Goal: Task Accomplishment & Management: Complete application form

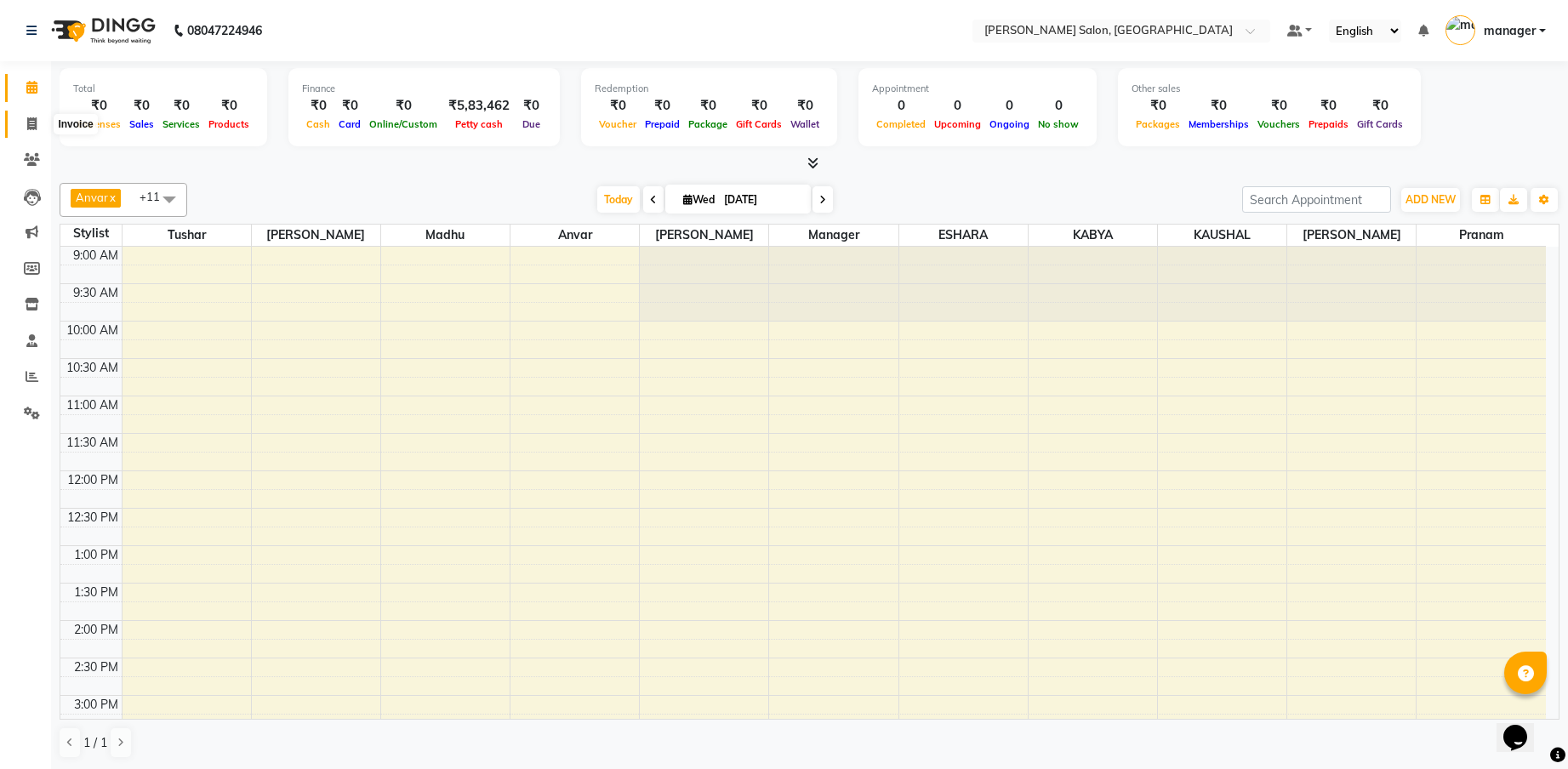
click at [33, 128] on icon at bounding box center [31, 124] width 9 height 13
select select "service"
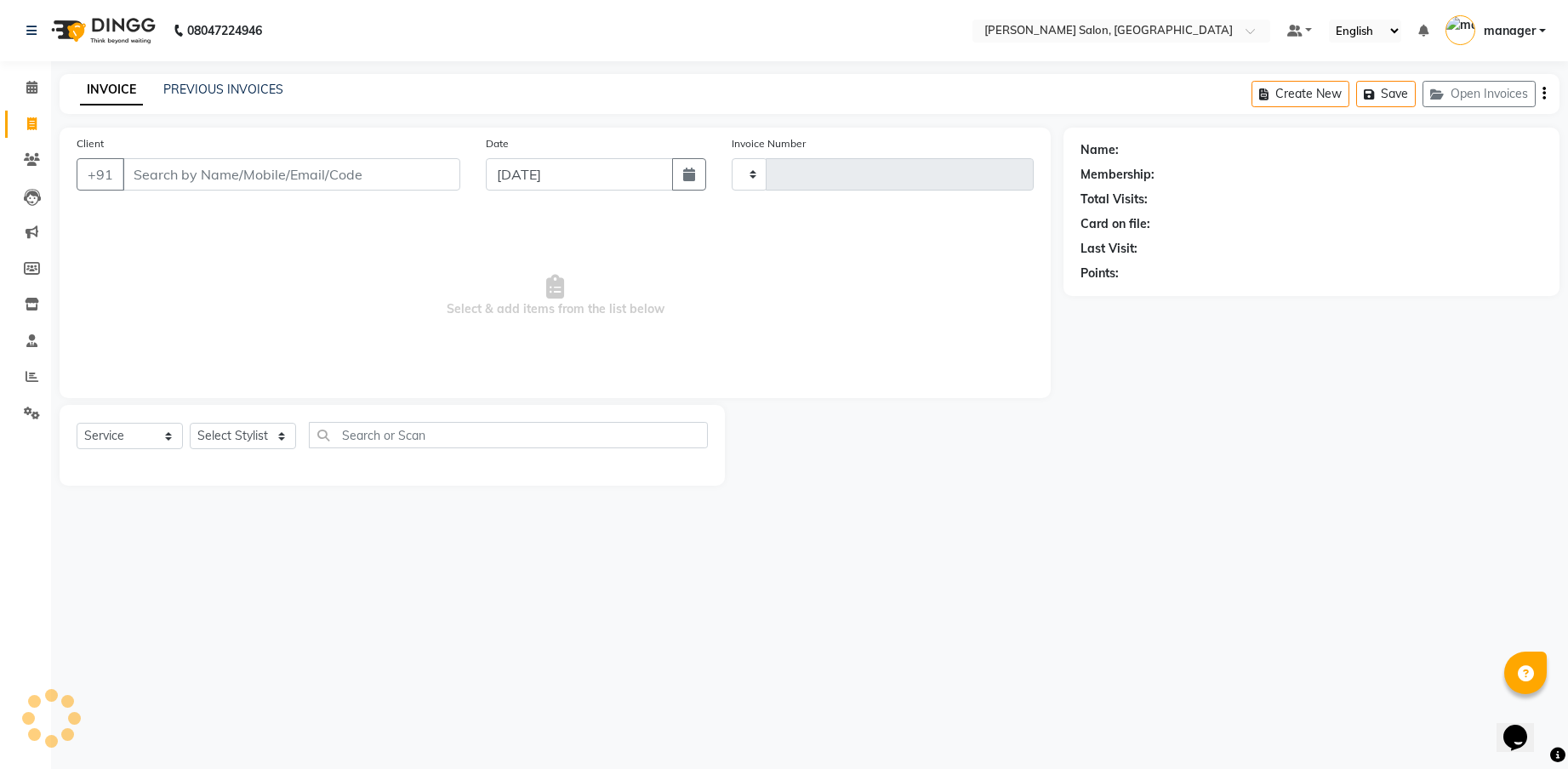
type input "0317"
select select "7119"
click at [276, 438] on select "Select Stylist [PERSON_NAME] ESHARA [PERSON_NAME] [PERSON_NAME] Madhu manager […" at bounding box center [242, 436] width 106 height 26
select select "59474"
click at [189, 423] on select "Select Stylist [PERSON_NAME] ESHARA [PERSON_NAME] [PERSON_NAME] Madhu manager […" at bounding box center [242, 436] width 106 height 26
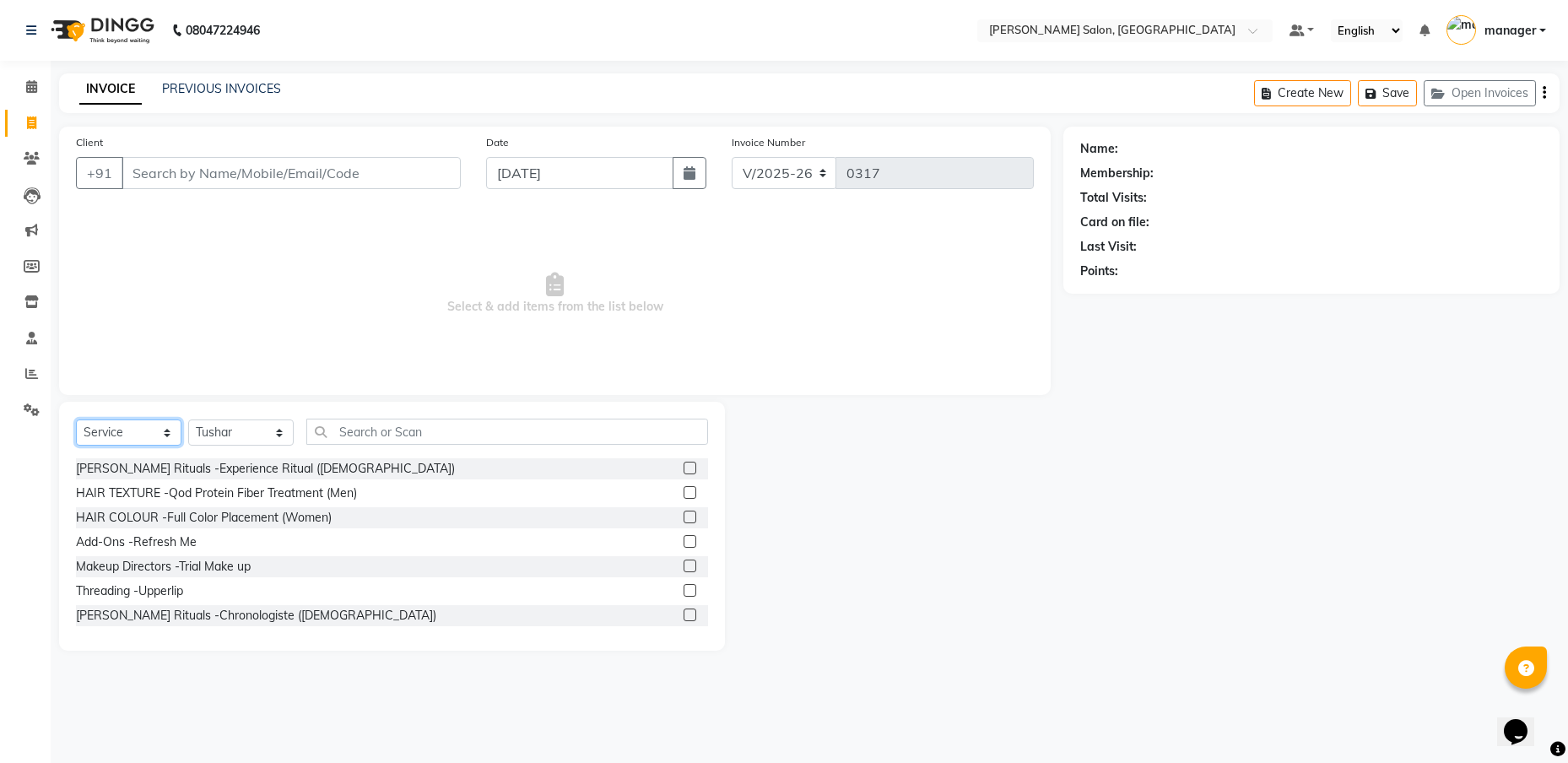
click at [168, 429] on select "Select Service Product Membership Package Voucher Prepaid Gift Card" at bounding box center [128, 432] width 105 height 26
click at [76, 420] on select "Select Service Product Membership Package Voucher Prepaid Gift Card" at bounding box center [128, 432] width 105 height 26
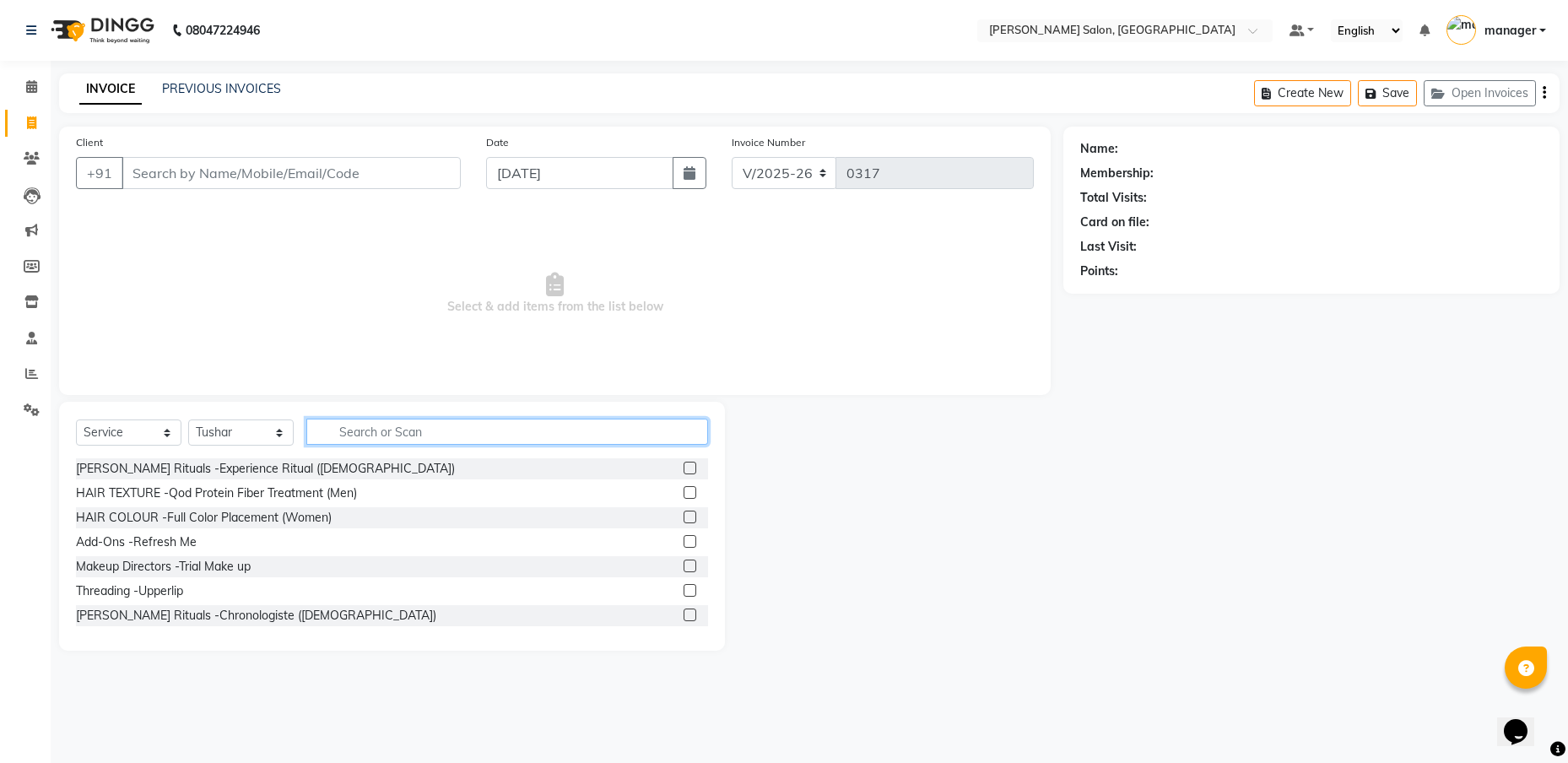
click at [355, 430] on input "text" at bounding box center [507, 431] width 402 height 26
type input "haircut"
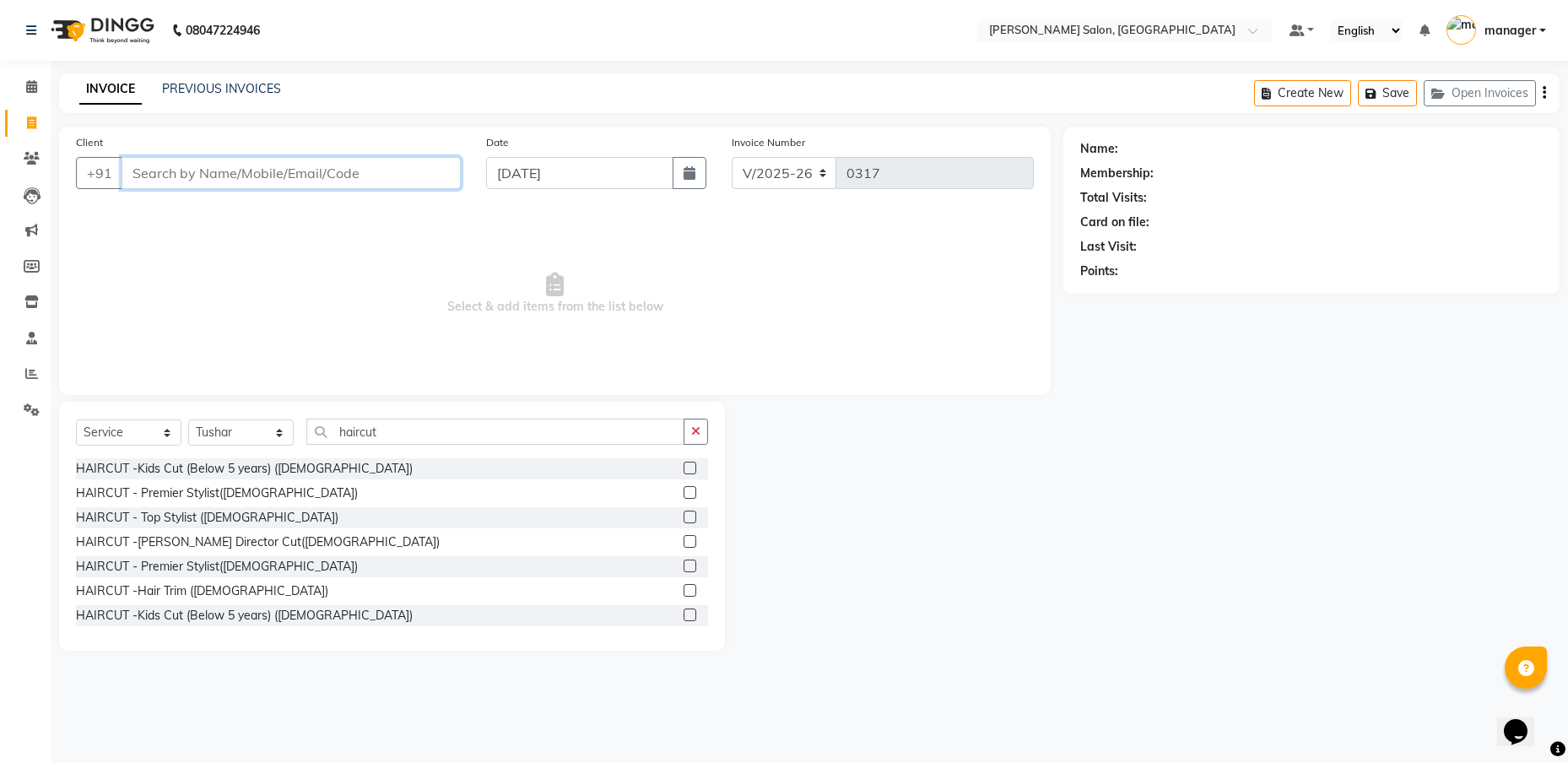
click at [172, 185] on input "Client" at bounding box center [290, 173] width 339 height 32
type input "b"
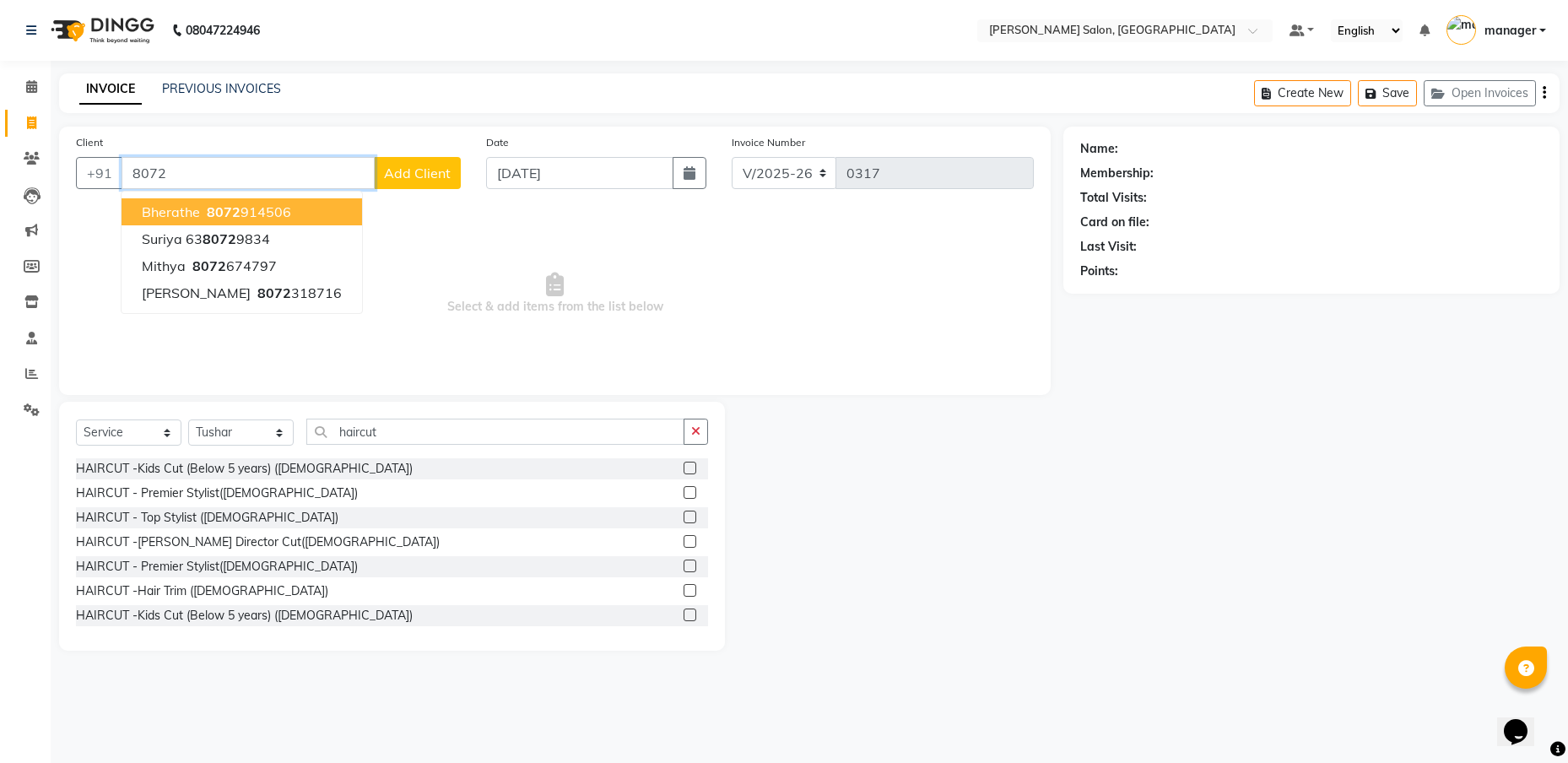
click at [181, 214] on span "Bherathe" at bounding box center [170, 211] width 58 height 17
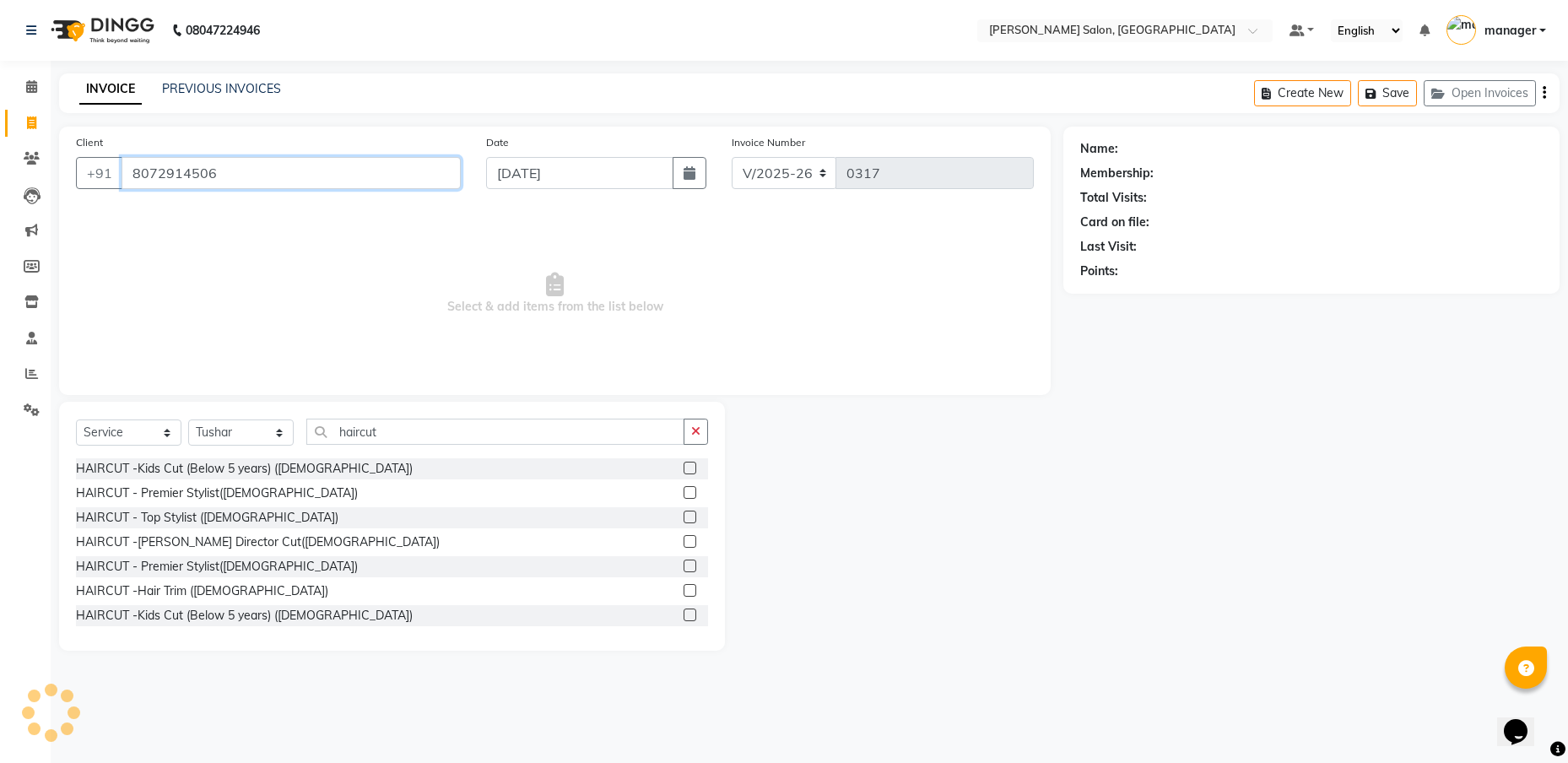
type input "8072914506"
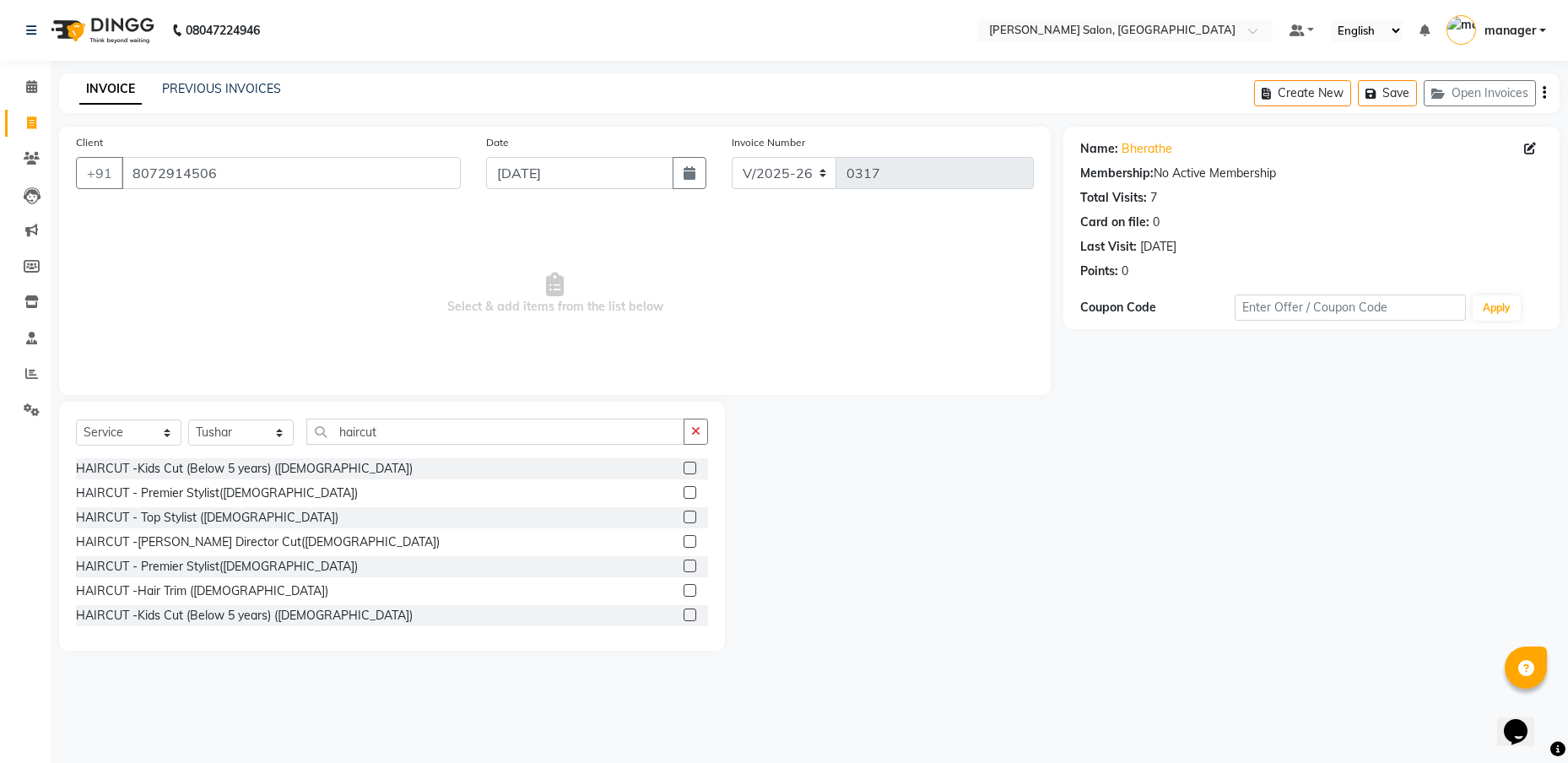
click at [683, 538] on label at bounding box center [690, 542] width 12 height 12
click at [683, 538] on input "checkbox" at bounding box center [689, 542] width 11 height 11
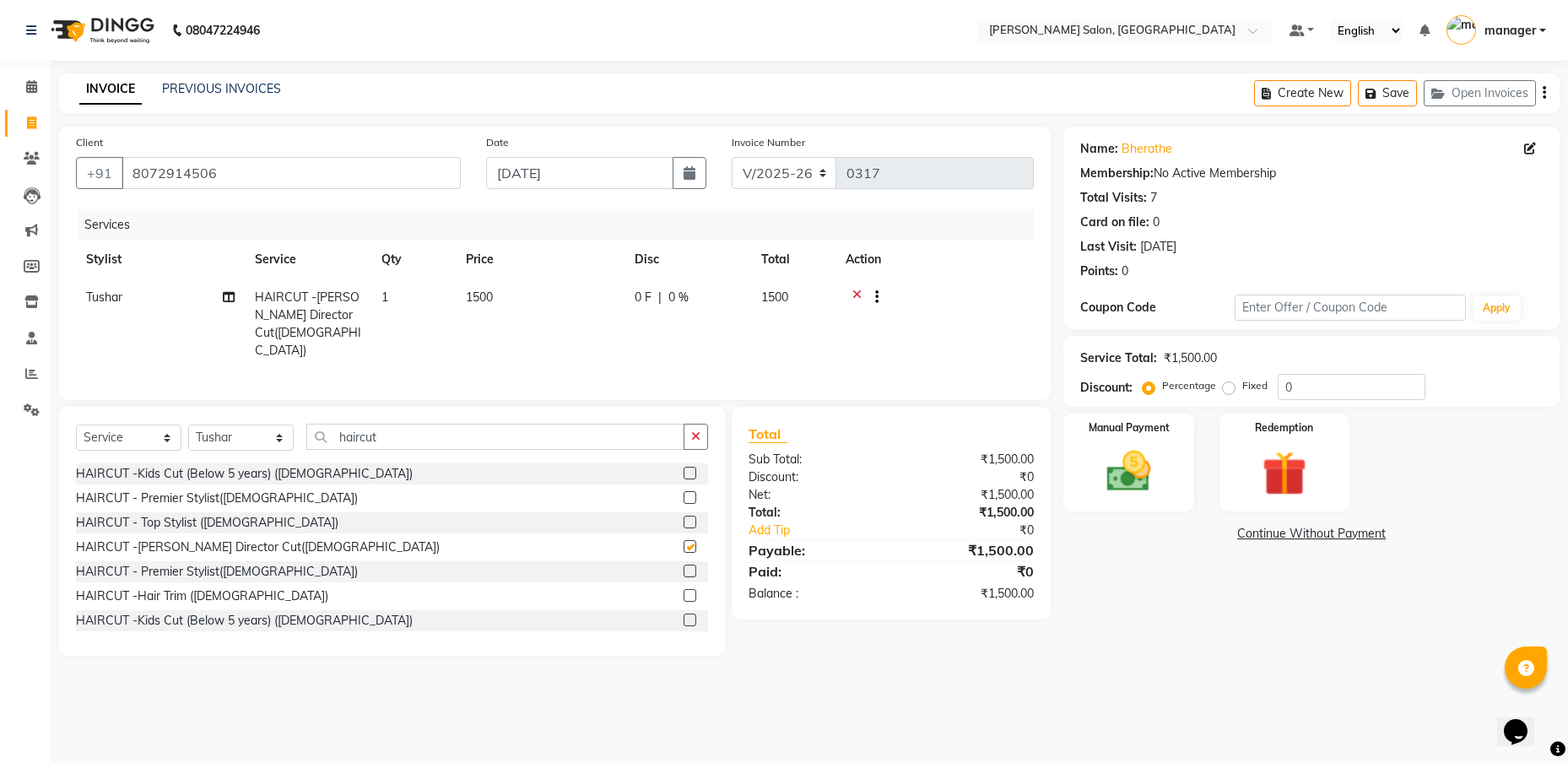
checkbox input "false"
drag, startPoint x: 506, startPoint y: 292, endPoint x: 487, endPoint y: 291, distance: 19.0
click at [487, 291] on td "1500" at bounding box center [540, 324] width 168 height 91
select select "59474"
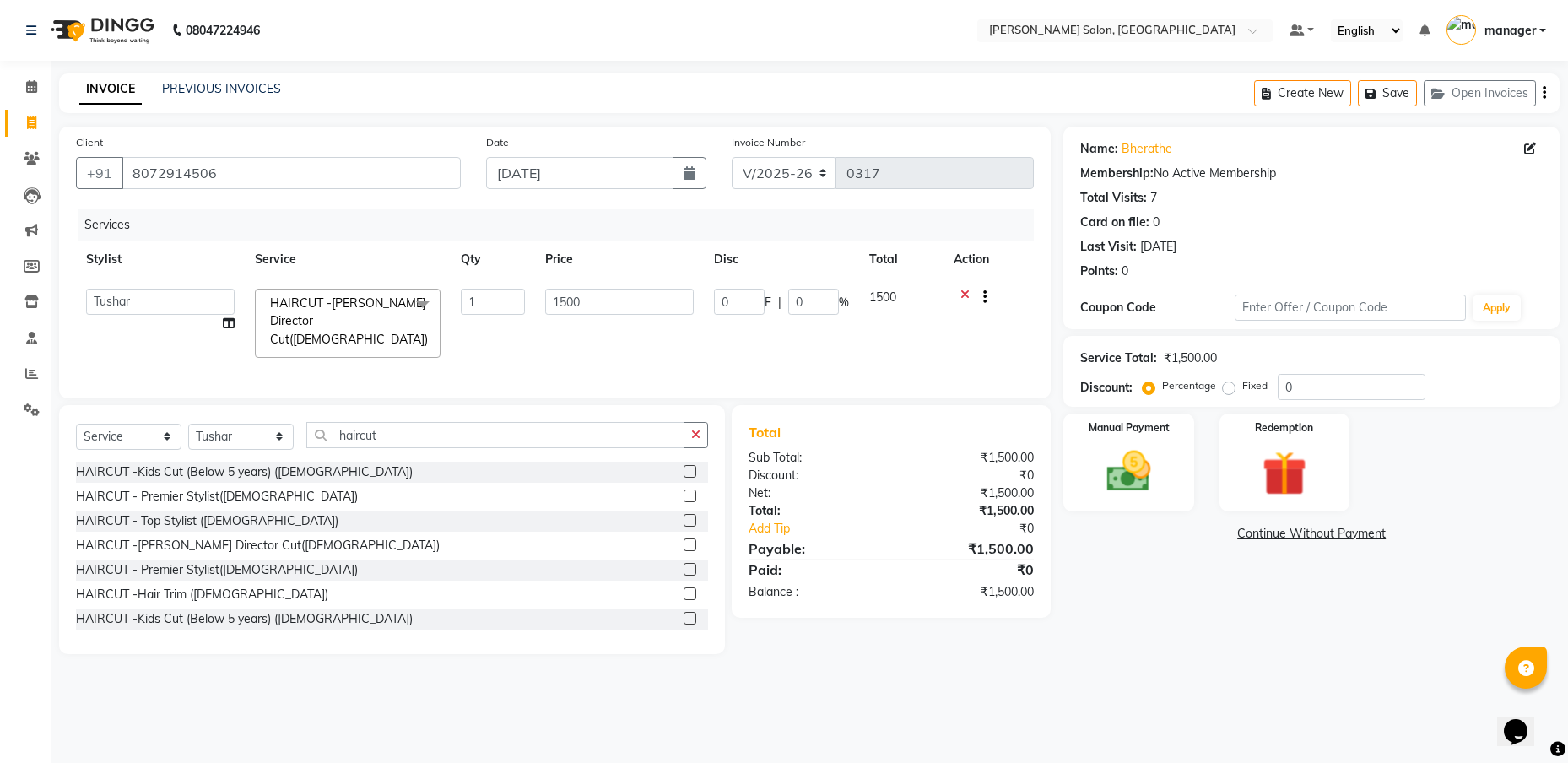
click at [485, 291] on input "1" at bounding box center [493, 301] width 64 height 26
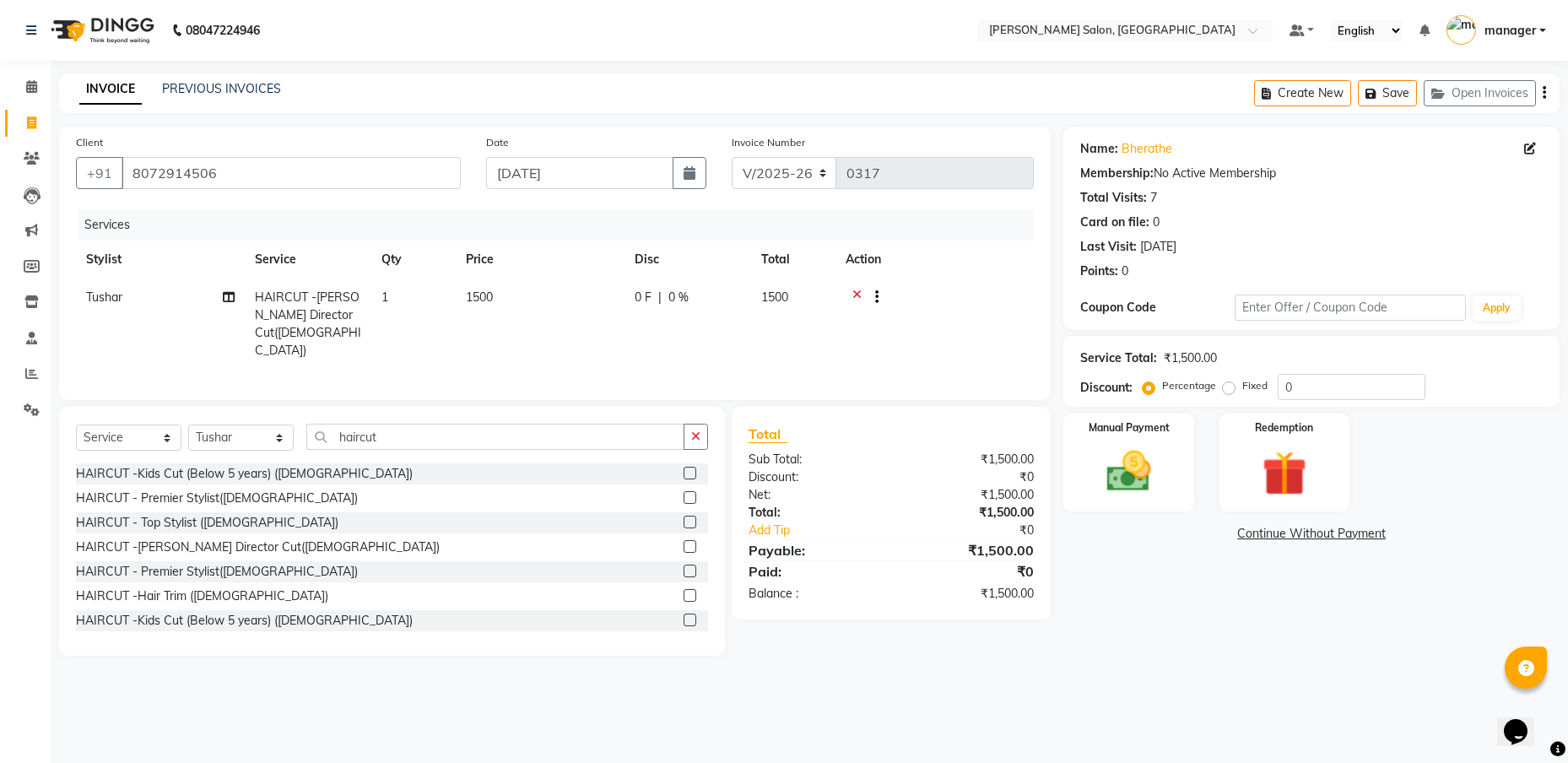
click at [506, 295] on td "1500" at bounding box center [540, 324] width 168 height 91
select select "59474"
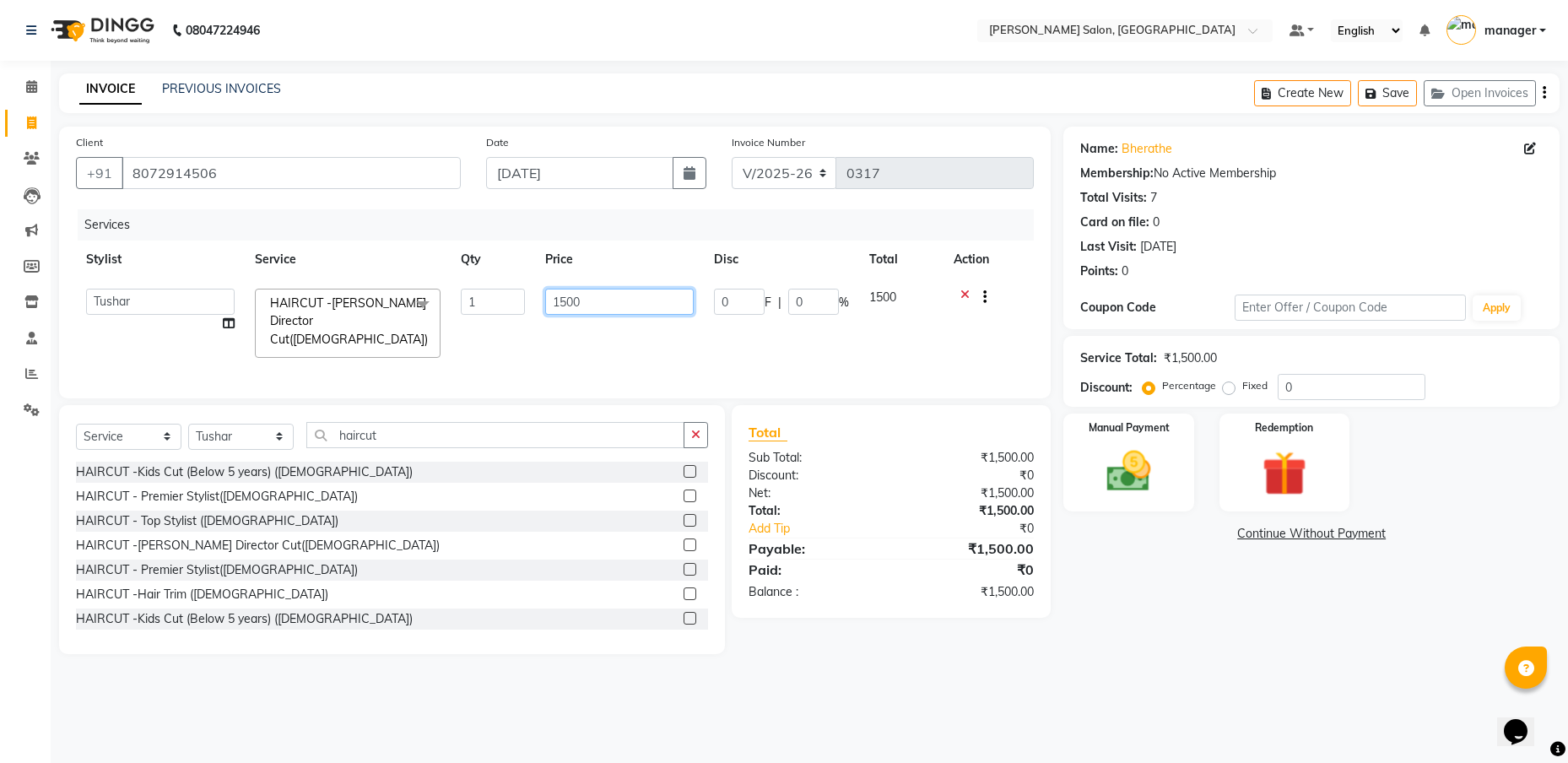
drag, startPoint x: 599, startPoint y: 293, endPoint x: 544, endPoint y: 304, distance: 56.1
click at [544, 304] on td "1500" at bounding box center [619, 324] width 168 height 89
type input "900"
click at [658, 316] on tr "[PERSON_NAME] [PERSON_NAME] [PERSON_NAME] Madhu manager [PERSON_NAME] [PERSON_N…" at bounding box center [554, 324] width 958 height 89
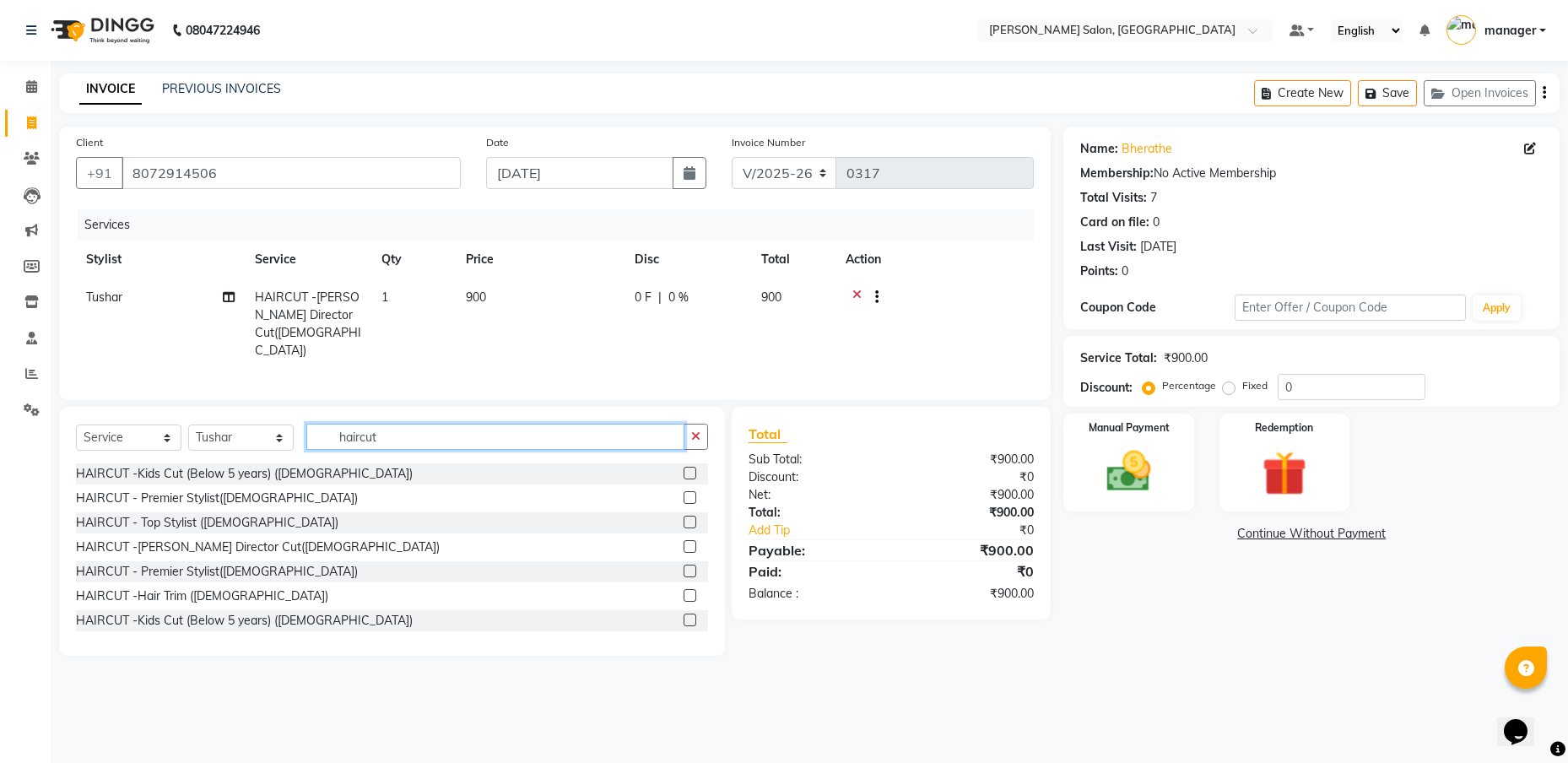
drag, startPoint x: 374, startPoint y: 425, endPoint x: 333, endPoint y: 433, distance: 41.8
click at [333, 433] on input "haircut" at bounding box center [495, 437] width 378 height 26
type input "t"
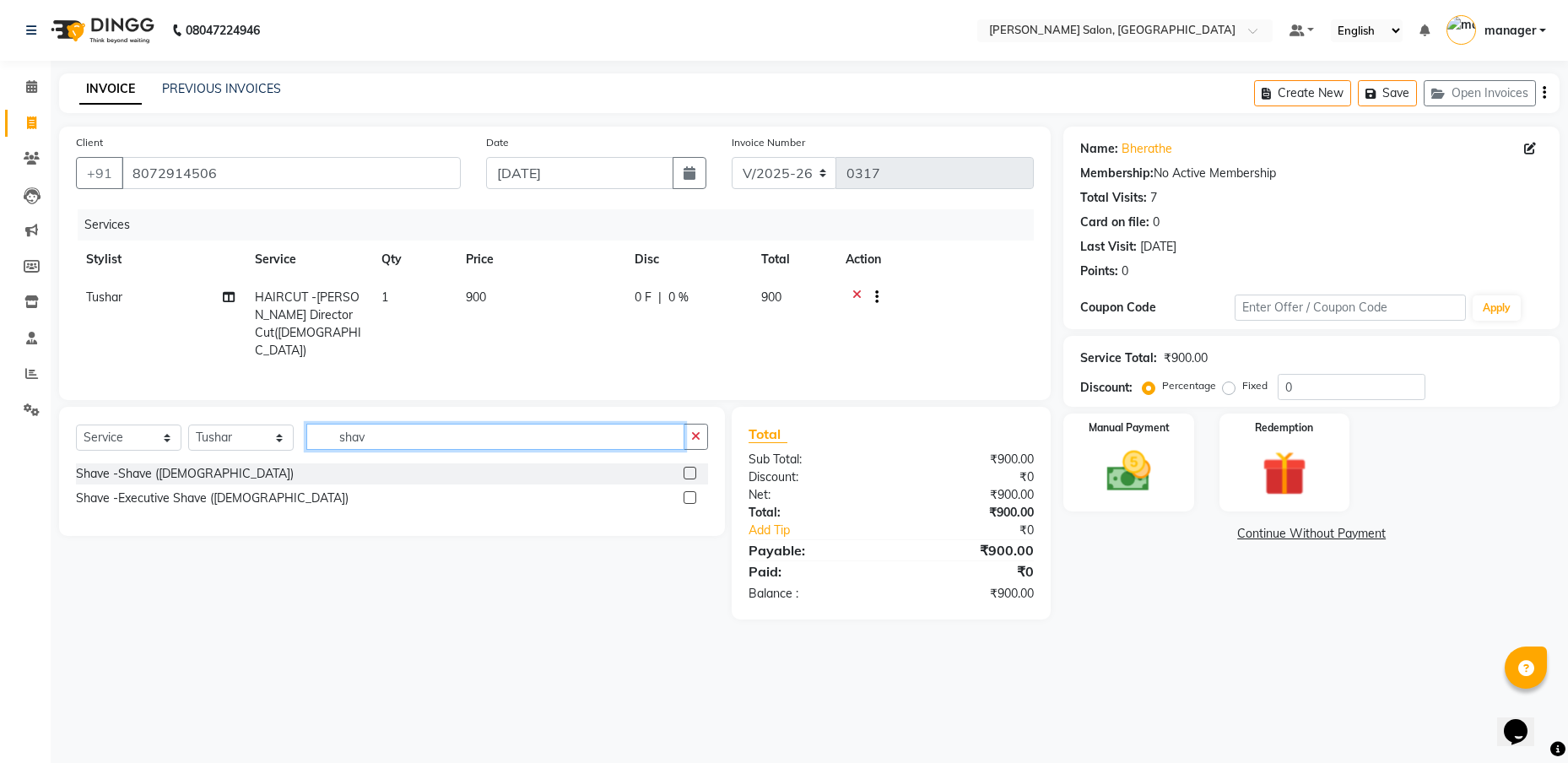
type input "shav"
click at [296, 492] on div "Shave -Executive Shave ([DEMOGRAPHIC_DATA])" at bounding box center [391, 499] width 632 height 21
click at [687, 491] on label at bounding box center [690, 497] width 12 height 12
click at [687, 493] on input "checkbox" at bounding box center [689, 498] width 11 height 11
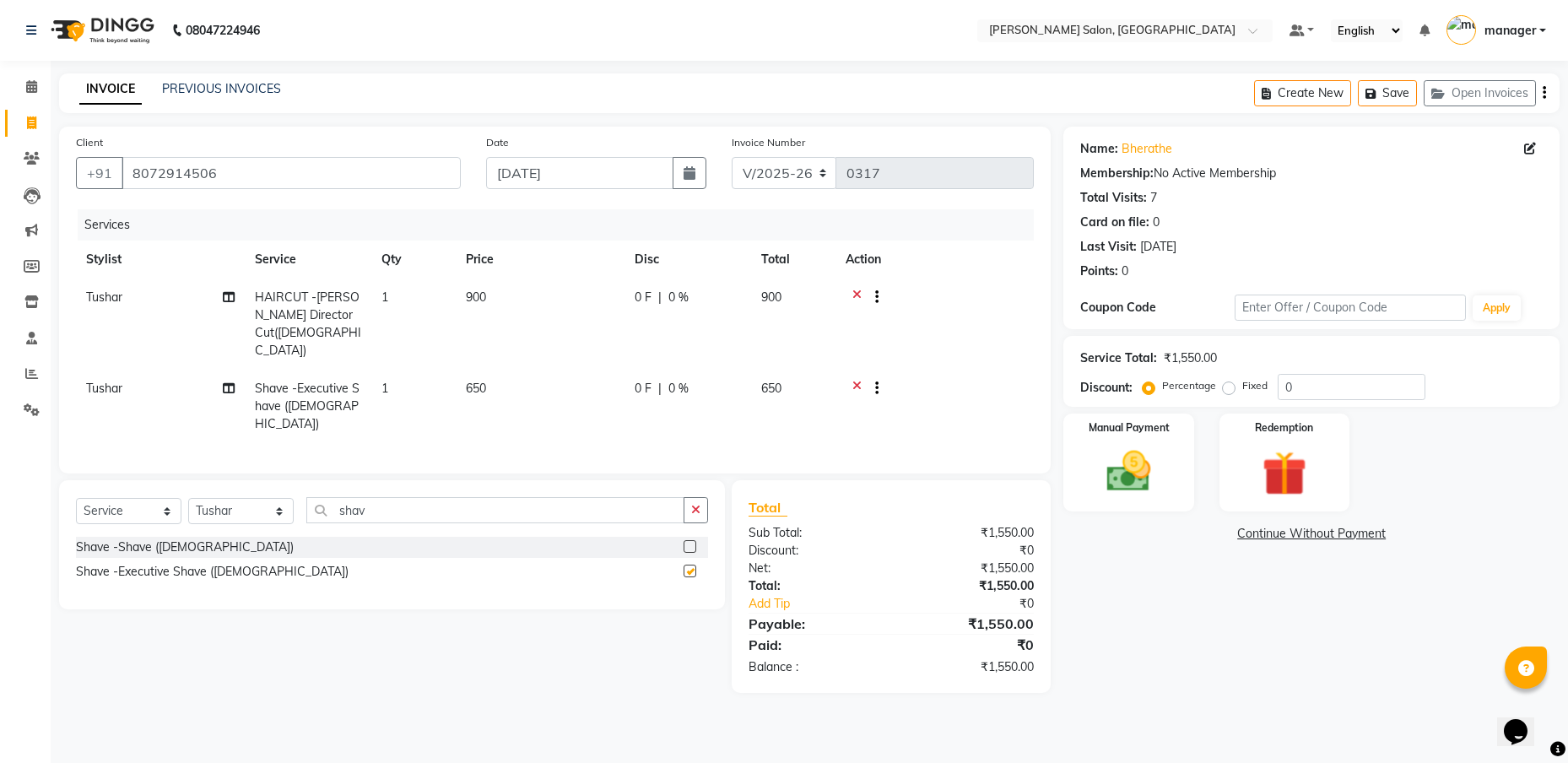
checkbox input "false"
click at [496, 370] on td "650" at bounding box center [540, 406] width 168 height 73
select select "59474"
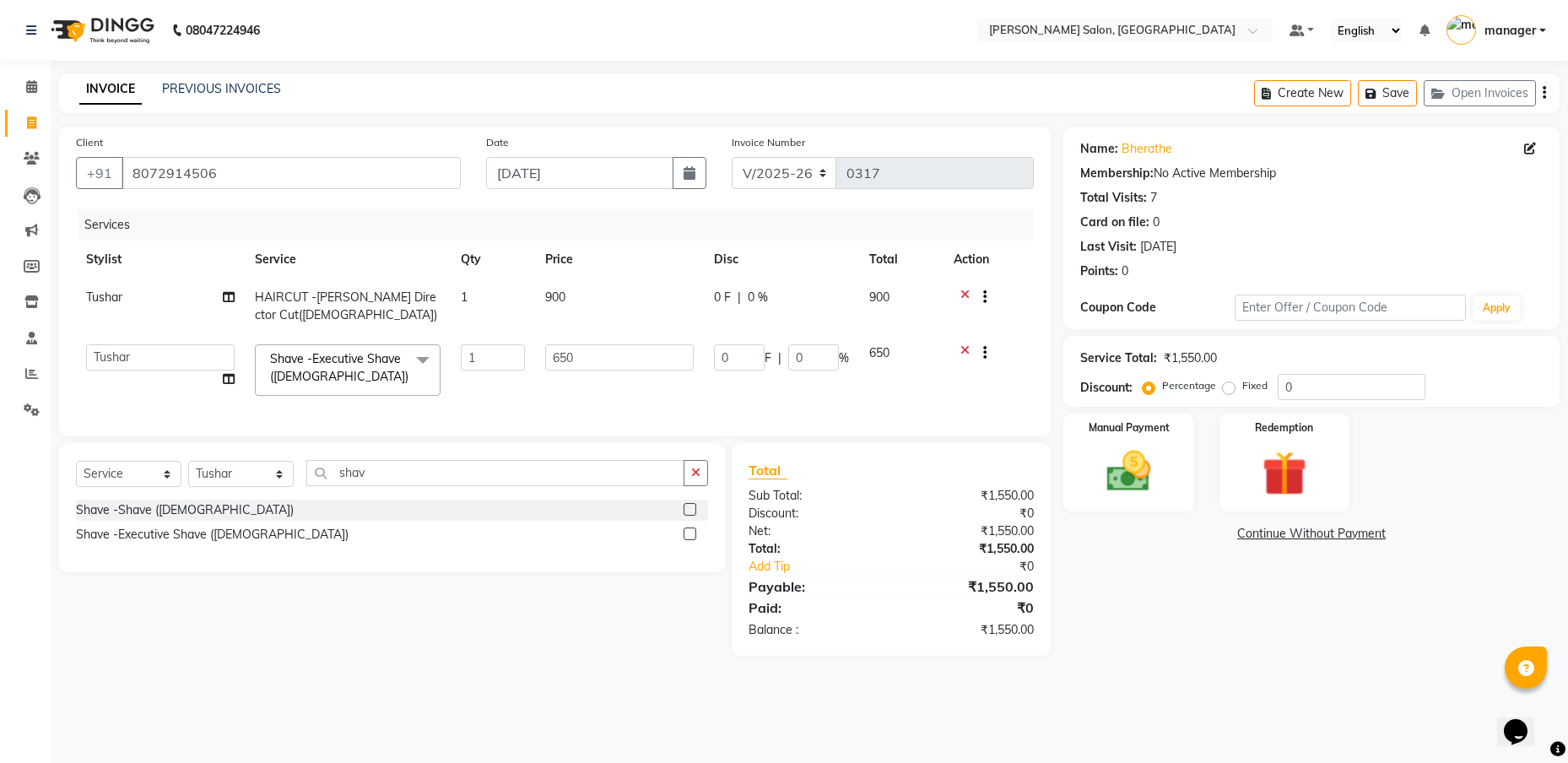
click at [496, 347] on input "1" at bounding box center [493, 357] width 64 height 26
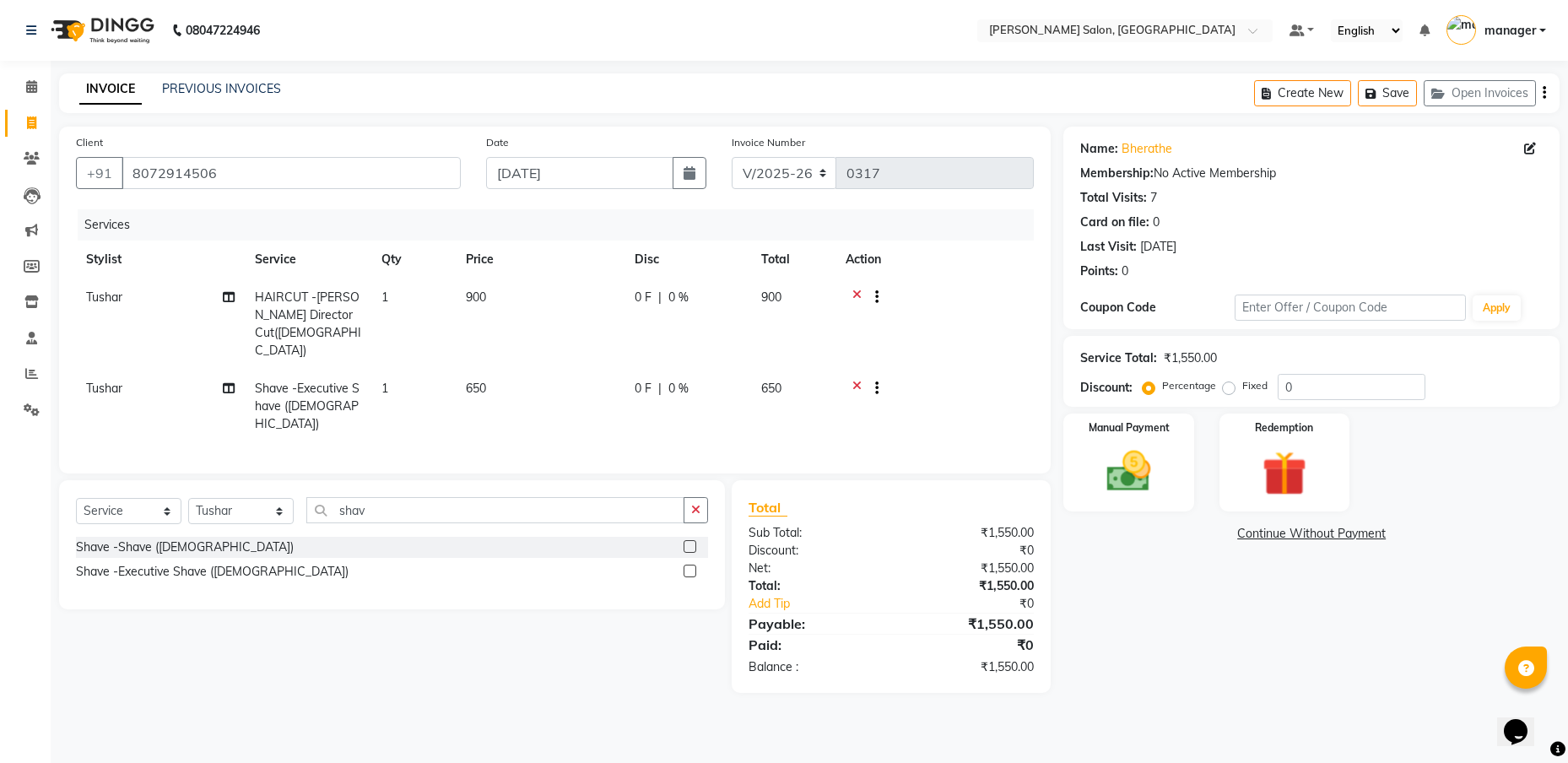
click at [499, 370] on td "650" at bounding box center [540, 406] width 168 height 73
select select "59474"
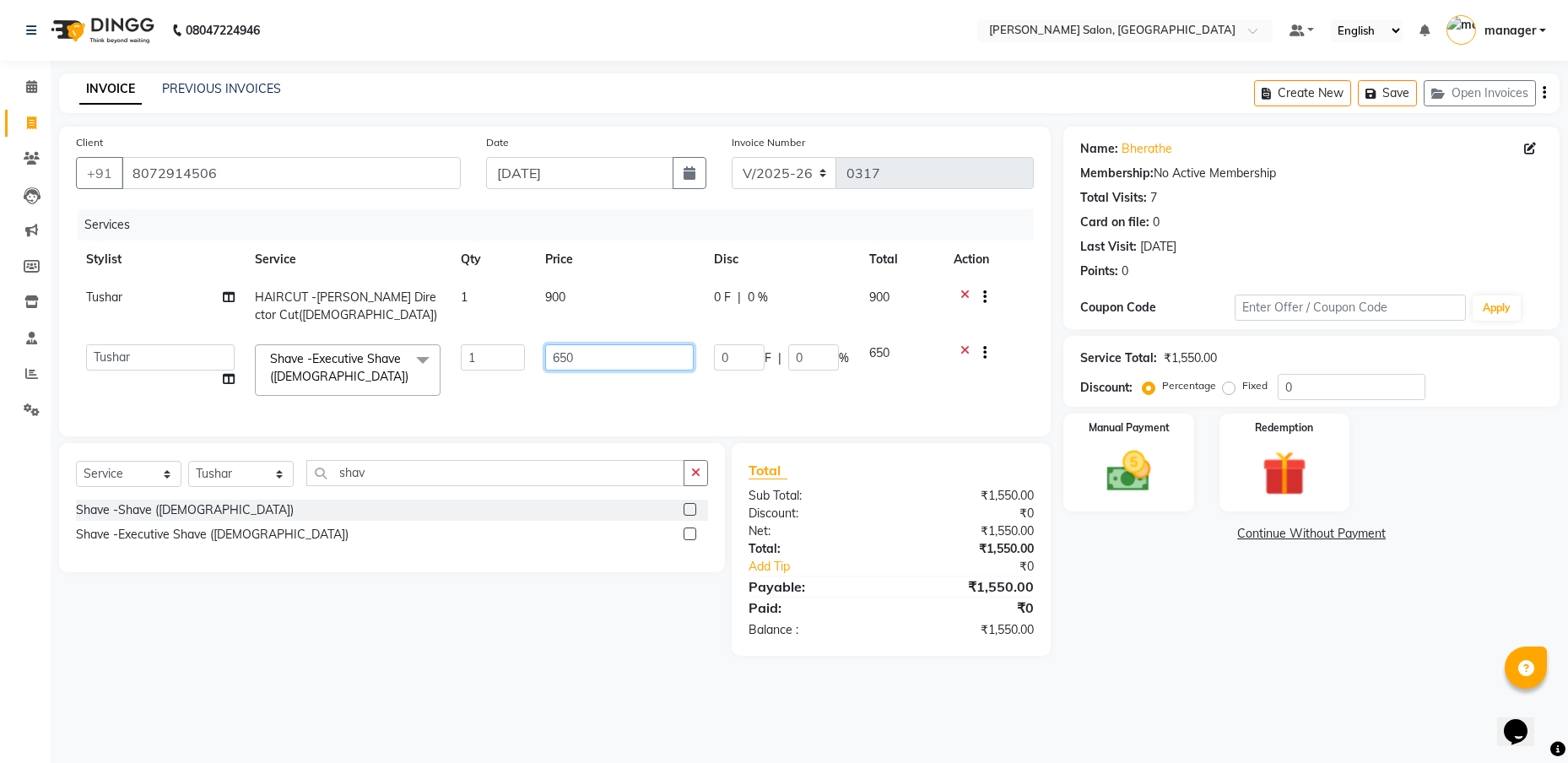
drag, startPoint x: 584, startPoint y: 363, endPoint x: 497, endPoint y: 365, distance: 87.0
click at [497, 365] on tr "[PERSON_NAME] [PERSON_NAME] [PERSON_NAME] Madhu manager [PERSON_NAME] [PERSON_N…" at bounding box center [554, 370] width 958 height 72
type input "350"
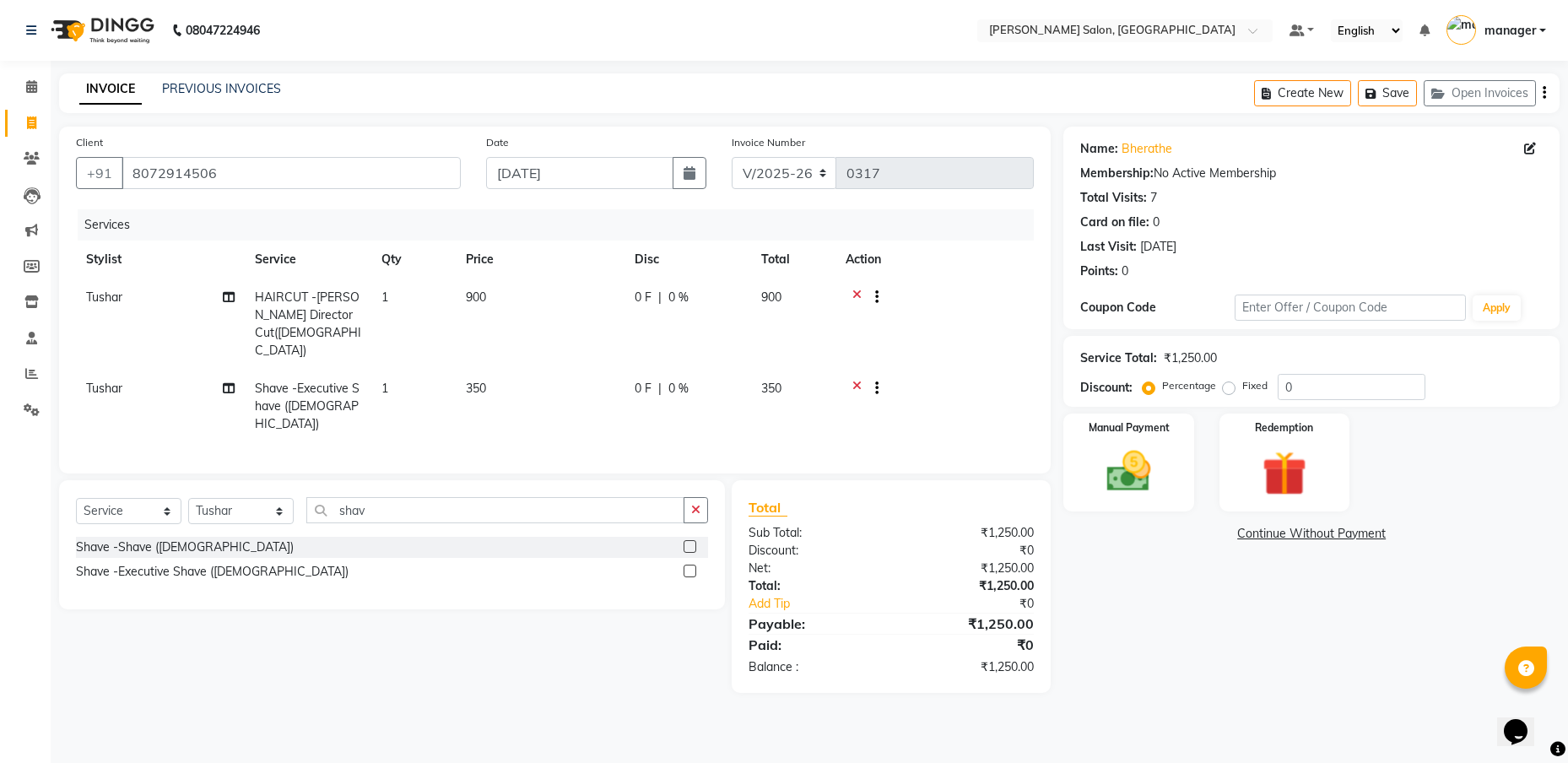
click at [656, 373] on tr "Tushar Shave -Executive Shave ([DEMOGRAPHIC_DATA]) 1 350 0 F | 0 % 350" at bounding box center [554, 406] width 958 height 73
click at [1126, 469] on img at bounding box center [1129, 472] width 75 height 53
